Goal: Check status: Check status

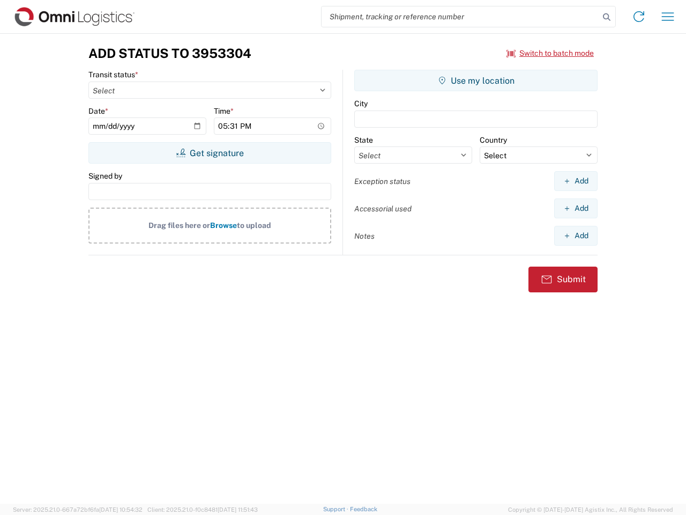
click at [460, 17] on input "search" at bounding box center [461, 16] width 278 height 20
click at [607, 17] on icon at bounding box center [606, 17] width 15 height 15
click at [639, 17] on icon at bounding box center [638, 16] width 17 height 17
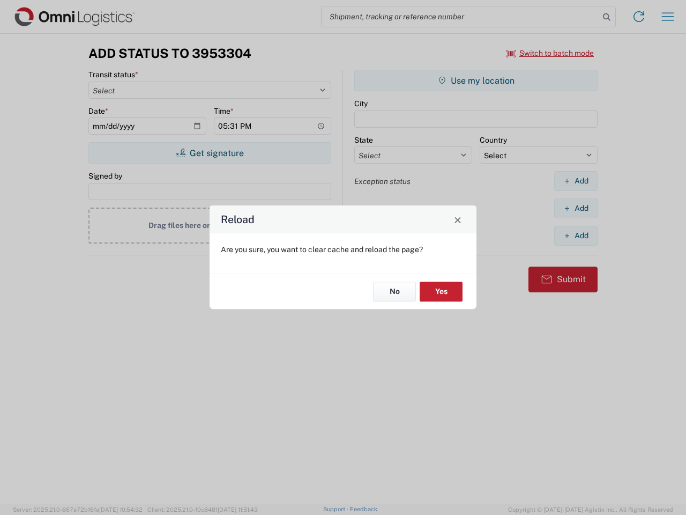
click at [668, 17] on div "Reload Are you sure, you want to clear cache and reload the page? No Yes" at bounding box center [343, 257] width 686 height 515
click at [550, 53] on div "Reload Are you sure, you want to clear cache and reload the page? No Yes" at bounding box center [343, 257] width 686 height 515
click at [210, 153] on div "Reload Are you sure, you want to clear cache and reload the page? No Yes" at bounding box center [343, 257] width 686 height 515
click at [476, 80] on div "Reload Are you sure, you want to clear cache and reload the page? No Yes" at bounding box center [343, 257] width 686 height 515
click at [576, 181] on div "Reload Are you sure, you want to clear cache and reload the page? No Yes" at bounding box center [343, 257] width 686 height 515
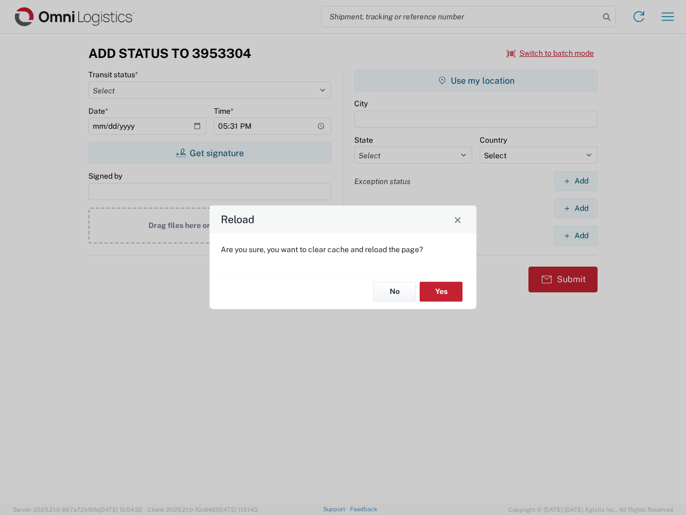
click at [576, 208] on div "Reload Are you sure, you want to clear cache and reload the page? No Yes" at bounding box center [343, 257] width 686 height 515
click at [576, 235] on div "Reload Are you sure, you want to clear cache and reload the page? No Yes" at bounding box center [343, 257] width 686 height 515
